Goal: Task Accomplishment & Management: Use online tool/utility

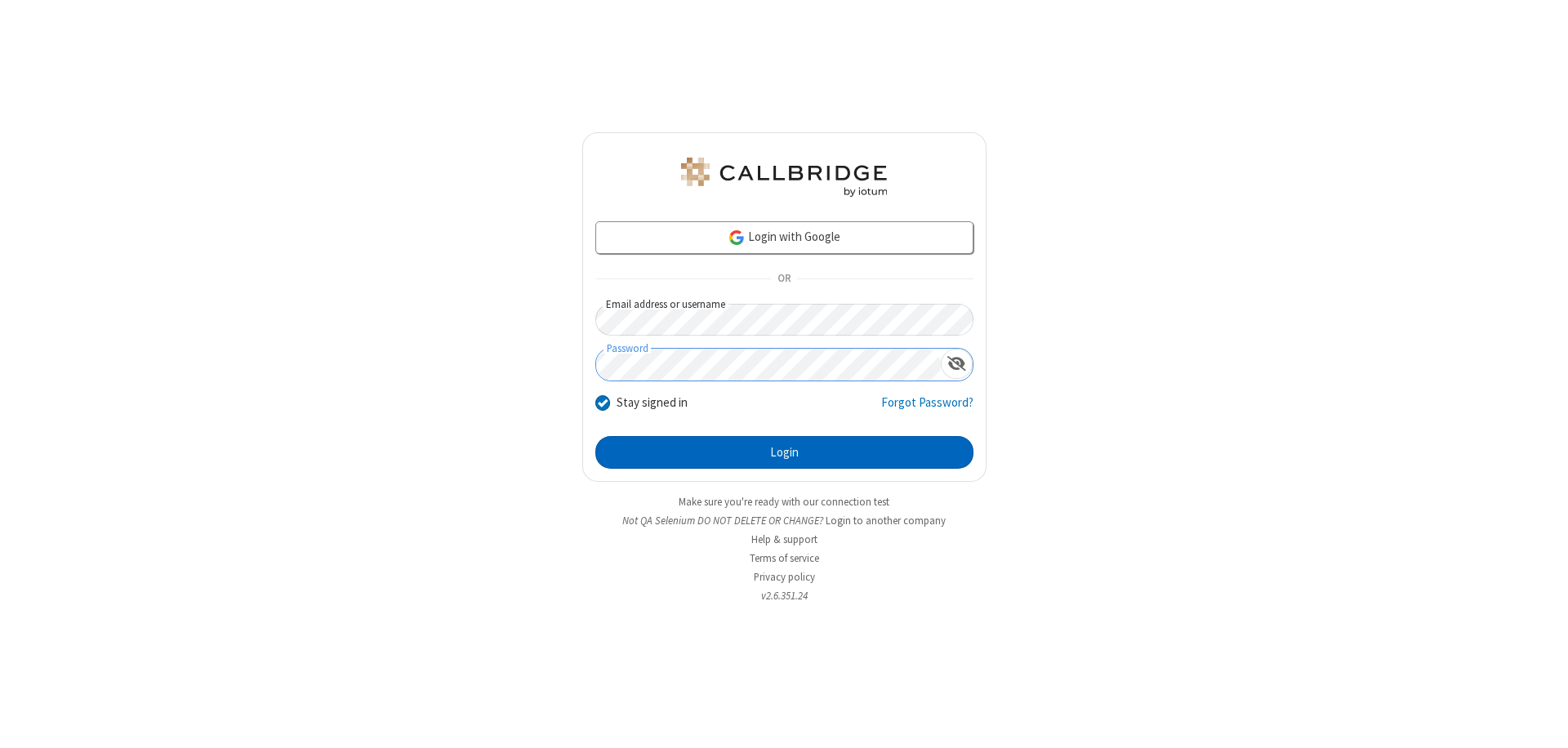
click at [784, 453] on button "Login" at bounding box center [785, 453] width 378 height 33
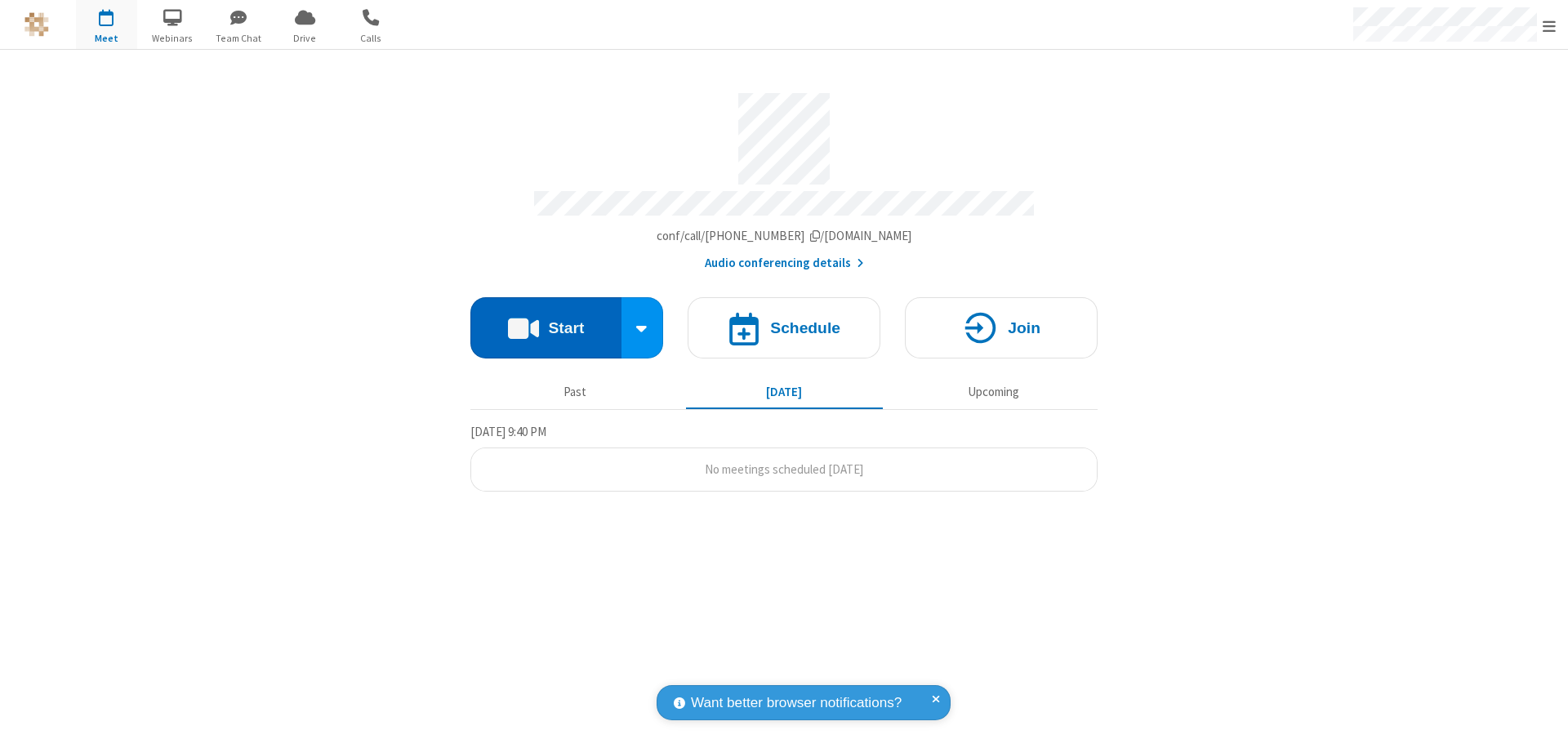
click at [546, 321] on button "Start" at bounding box center [546, 328] width 151 height 62
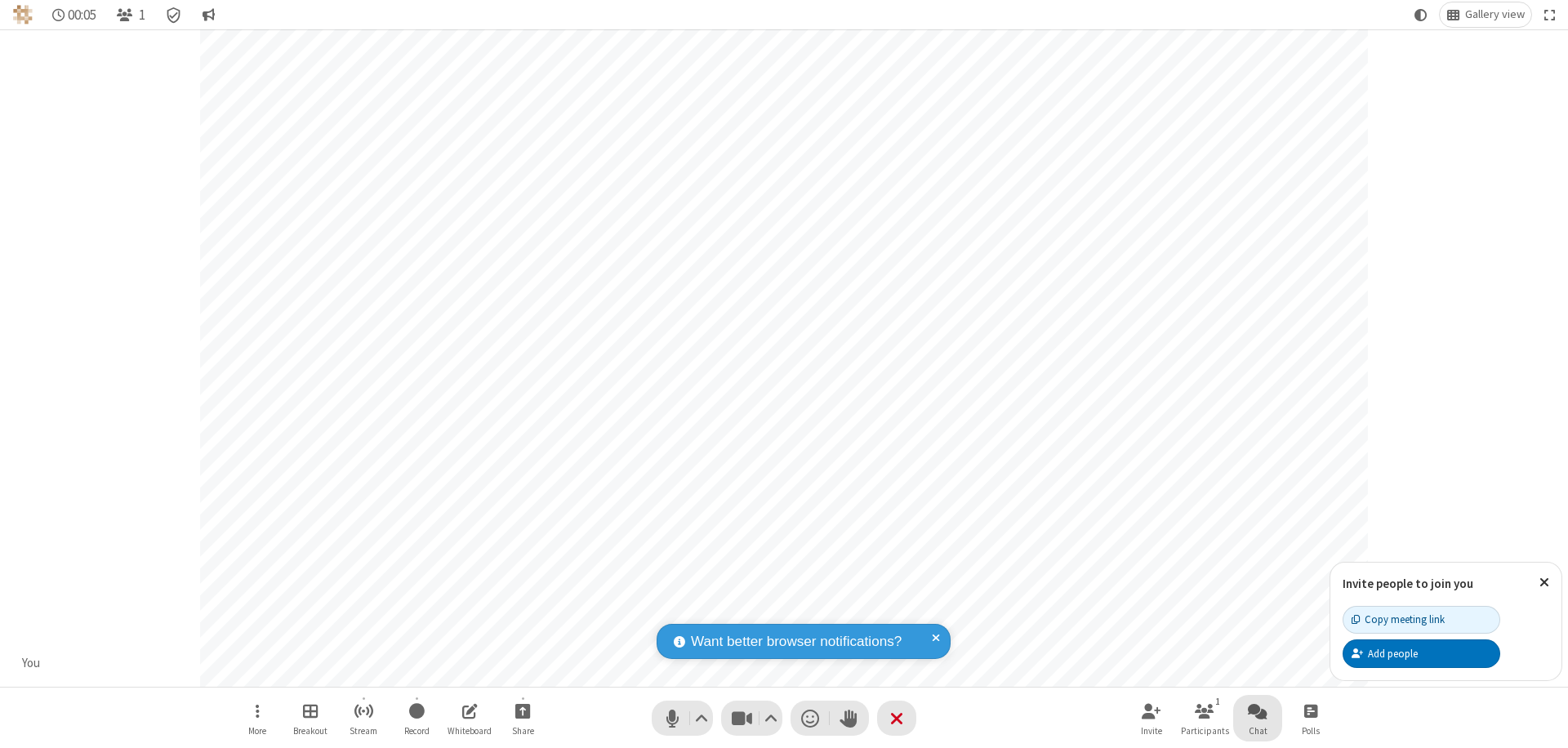
click at [1258, 711] on span "Open chat" at bounding box center [1258, 711] width 20 height 21
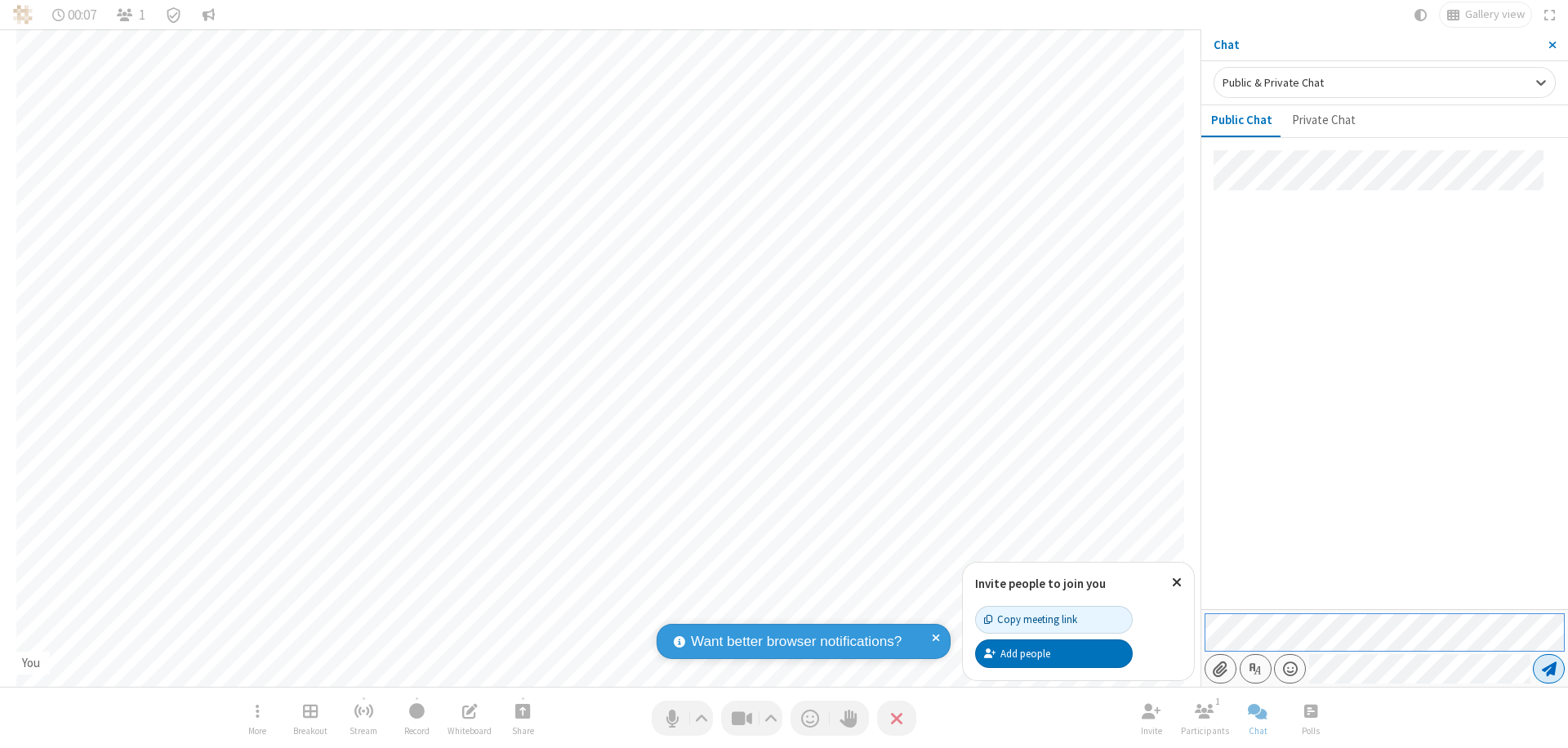
click at [1549, 669] on span "Send message" at bounding box center [1550, 669] width 15 height 16
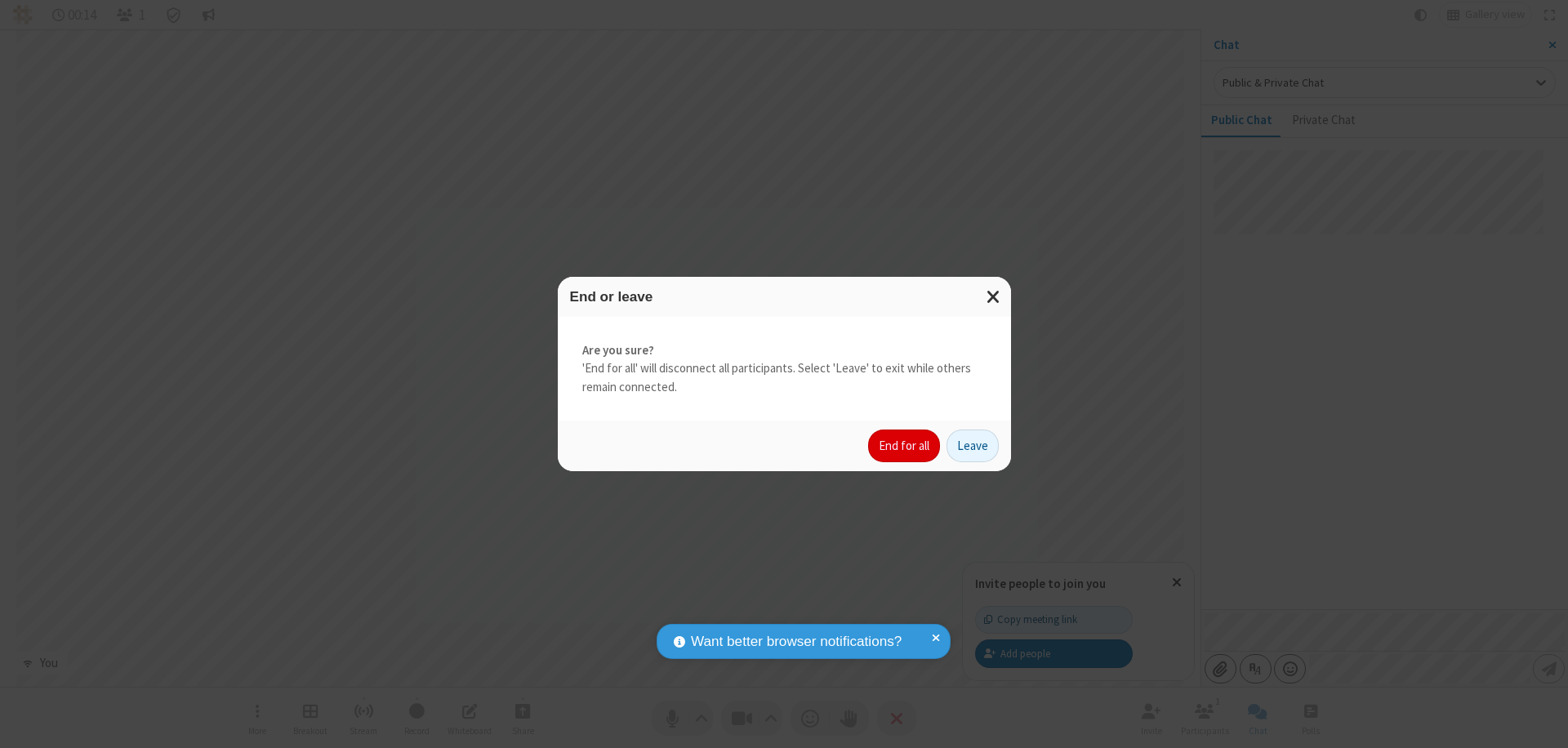
click at [905, 446] on button "End for all" at bounding box center [904, 446] width 71 height 33
